Goal: Find specific page/section: Find specific page/section

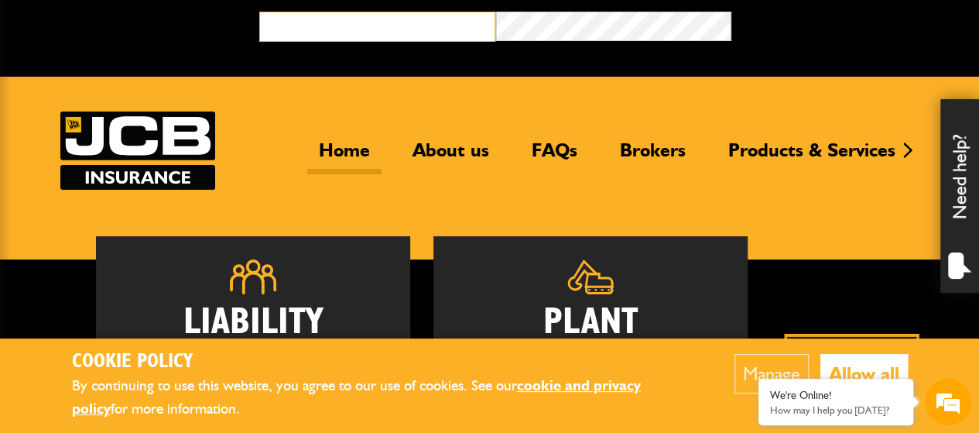
click at [427, 29] on input "email" at bounding box center [377, 27] width 236 height 30
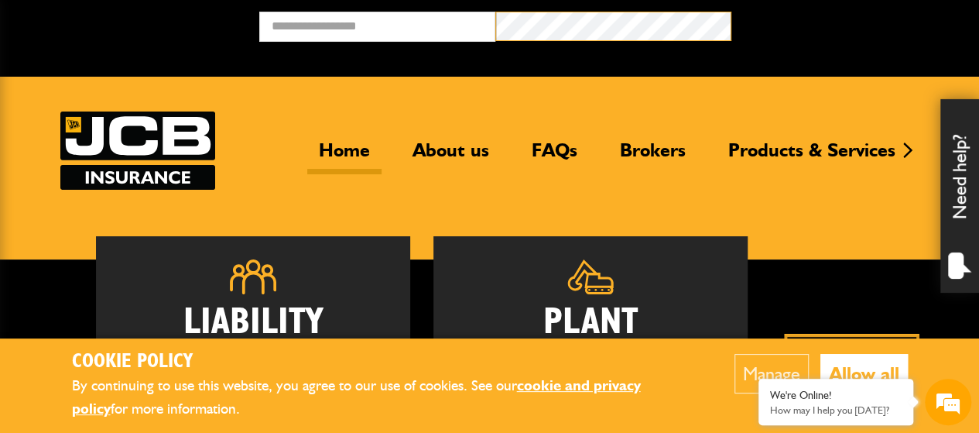
click at [732, 12] on button "Broker Login" at bounding box center [850, 24] width 236 height 24
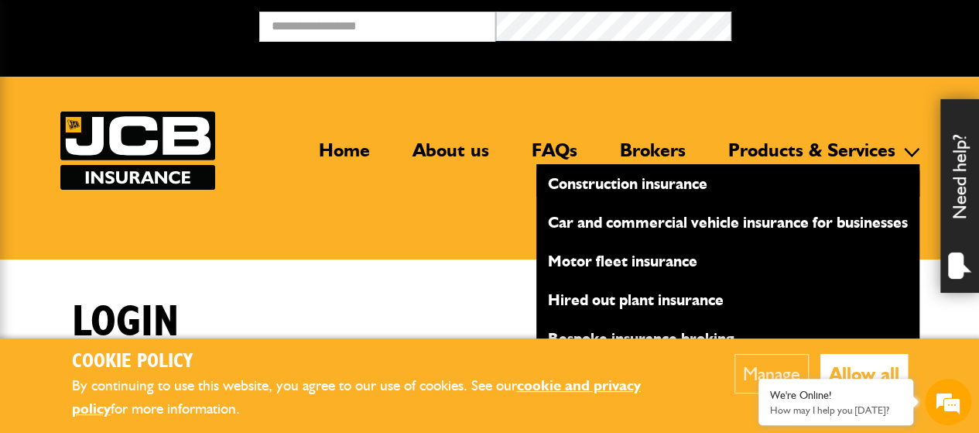
click at [807, 148] on link "Products & Services" at bounding box center [812, 157] width 190 height 36
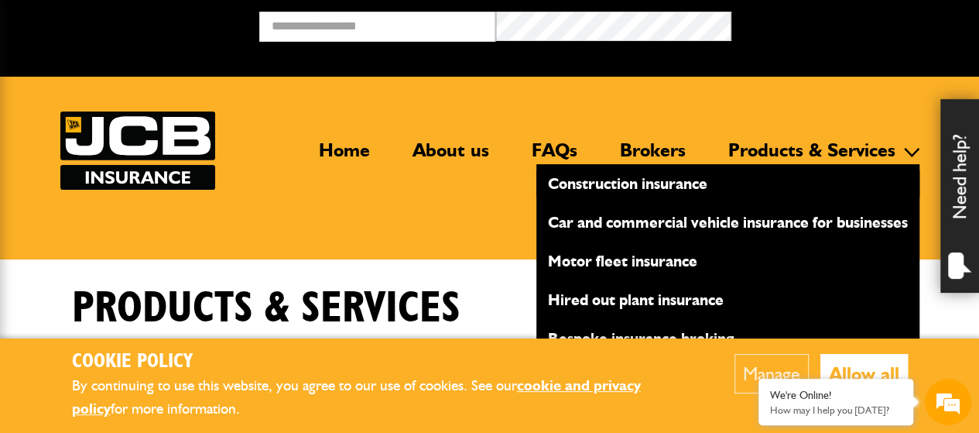
click at [806, 148] on link "Products & Services" at bounding box center [812, 157] width 190 height 36
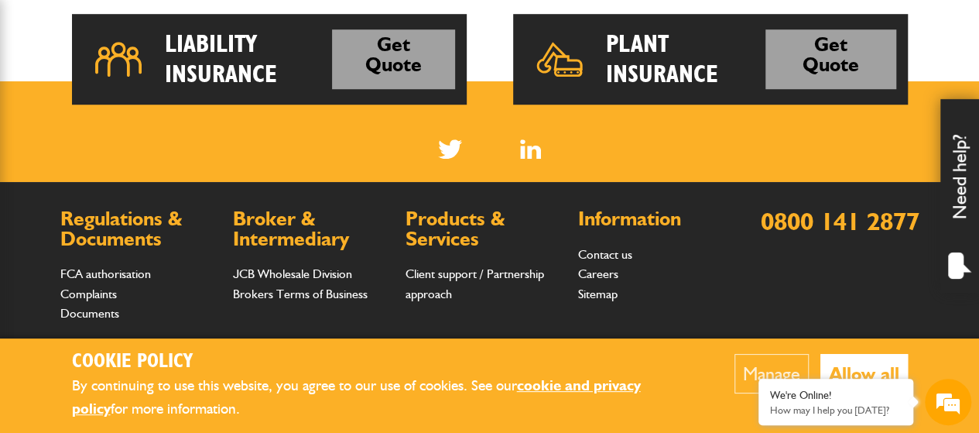
scroll to position [295, 0]
